Goal: Information Seeking & Learning: Learn about a topic

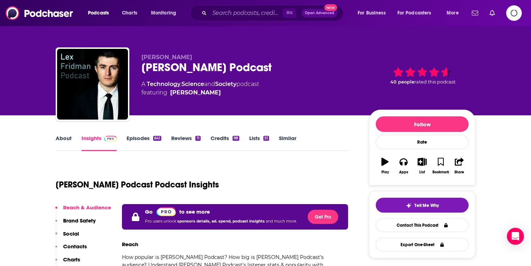
click at [228, 6] on div "⌘ K Open Advanced New" at bounding box center [266, 13] width 153 height 16
click at [227, 10] on input "Search podcasts, credits, & more..." at bounding box center [245, 12] width 73 height 11
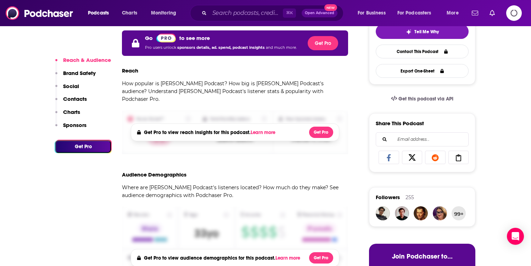
scroll to position [47, 0]
